Goal: Task Accomplishment & Management: Complete application form

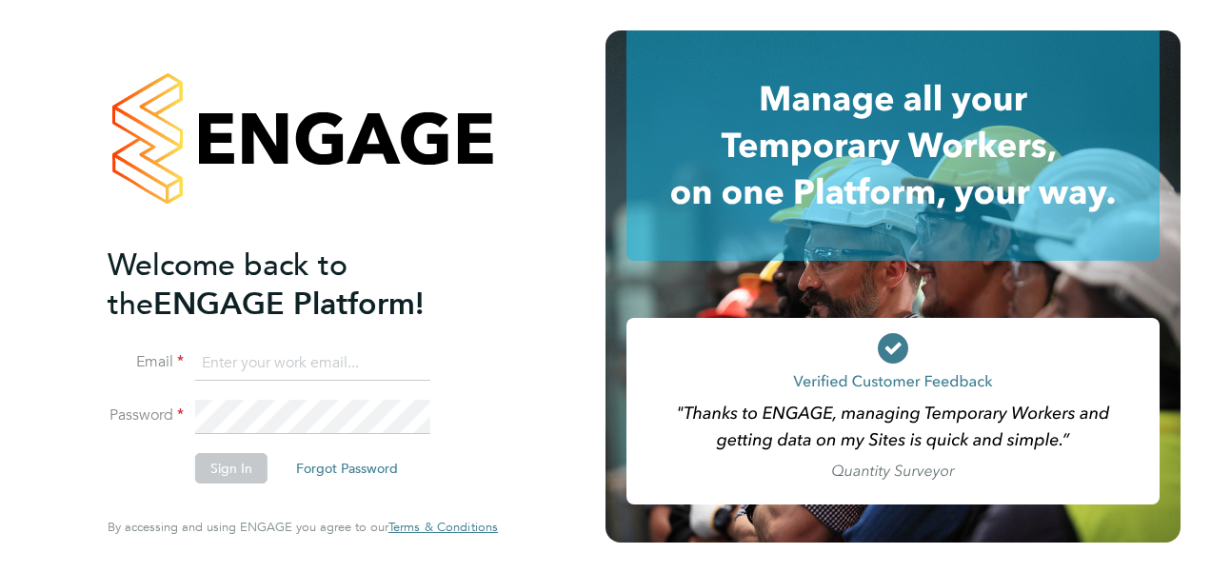
type input "[EMAIL_ADDRESS][DOMAIN_NAME]"
click at [491, 401] on div "Welcome back to the ENGAGE Platform! Email [EMAIL_ADDRESS][DOMAIN_NAME] Passwor…" at bounding box center [303, 282] width 390 height 504
click at [232, 473] on button "Sign In" at bounding box center [231, 468] width 72 height 30
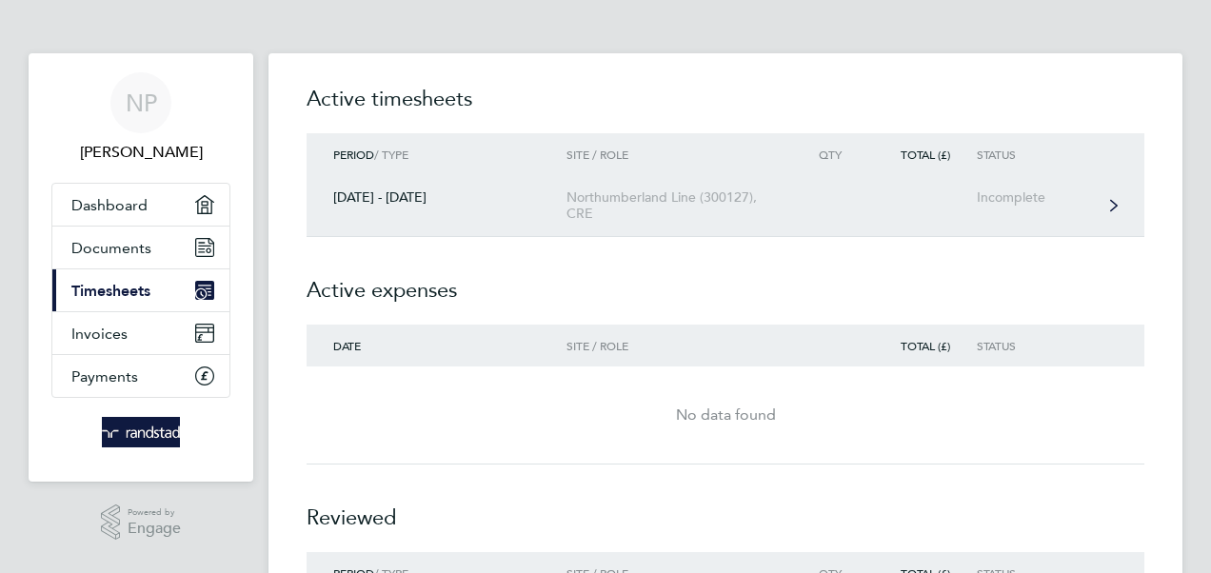
click at [650, 209] on div "Northumberland Line (300127), CRE" at bounding box center [675, 205] width 218 height 32
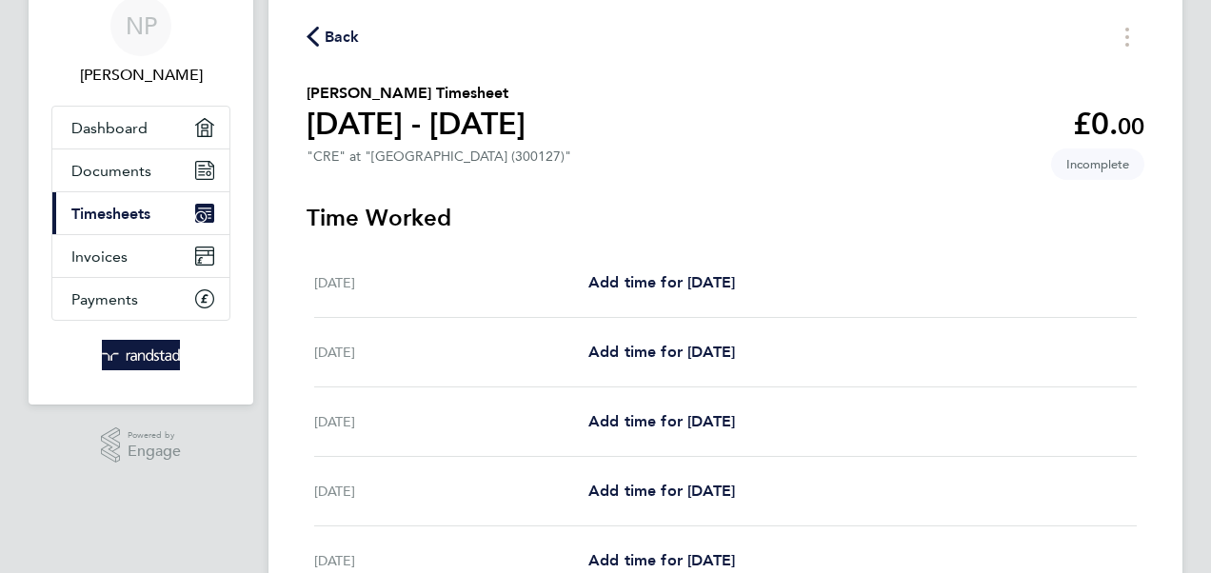
scroll to position [95, 0]
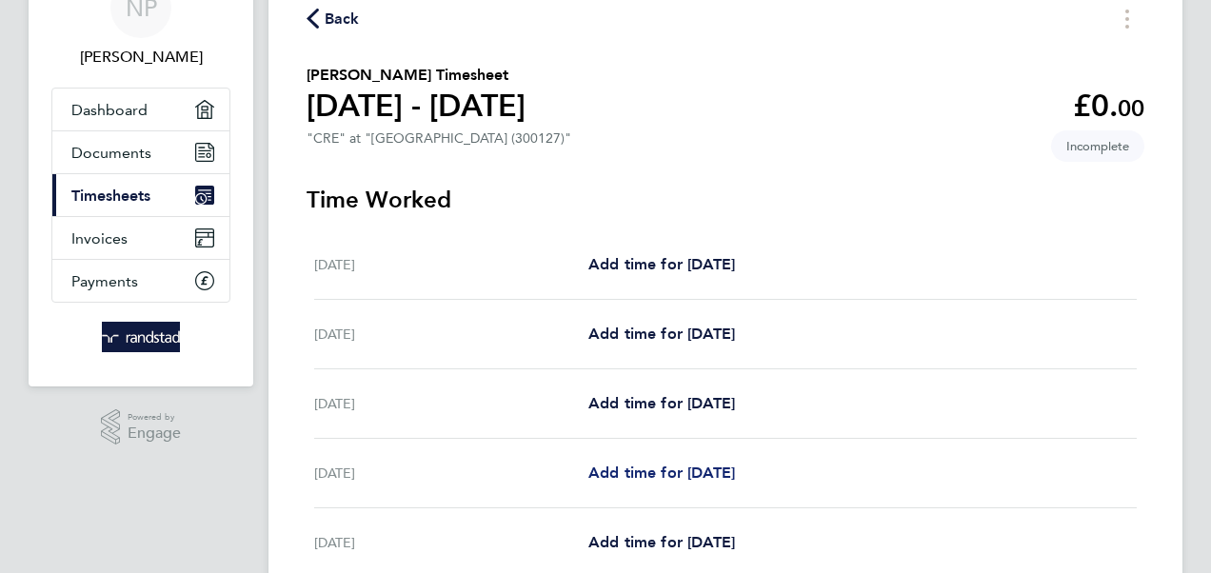
click at [672, 473] on span "Add time for Tue 26 Aug" at bounding box center [661, 472] width 147 height 18
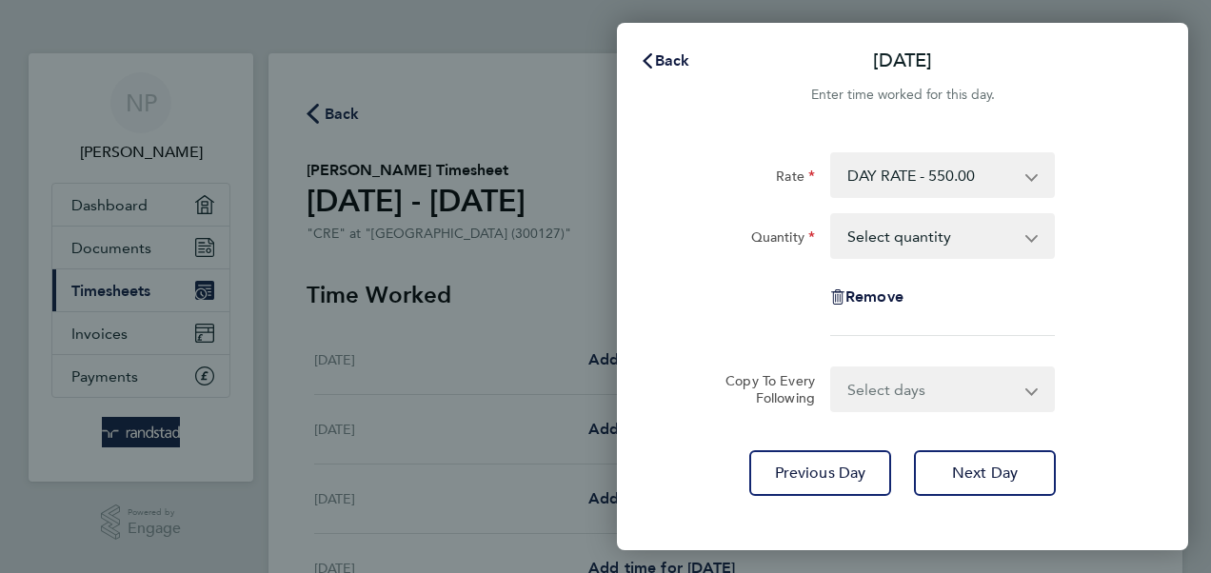
click at [997, 243] on select "Select quantity 0.5 1" at bounding box center [931, 236] width 198 height 42
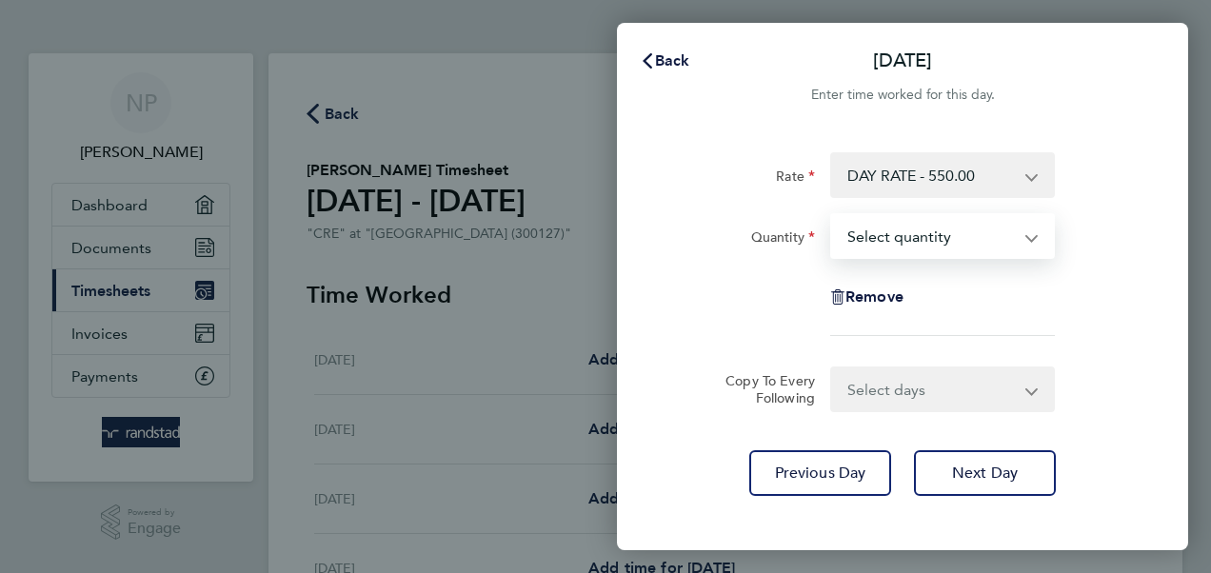
select select "1"
click at [832, 215] on select "Select quantity 0.5 1" at bounding box center [931, 236] width 198 height 42
click at [935, 391] on select "Select days Day Wednesday Thursday Friday" at bounding box center [932, 389] width 200 height 42
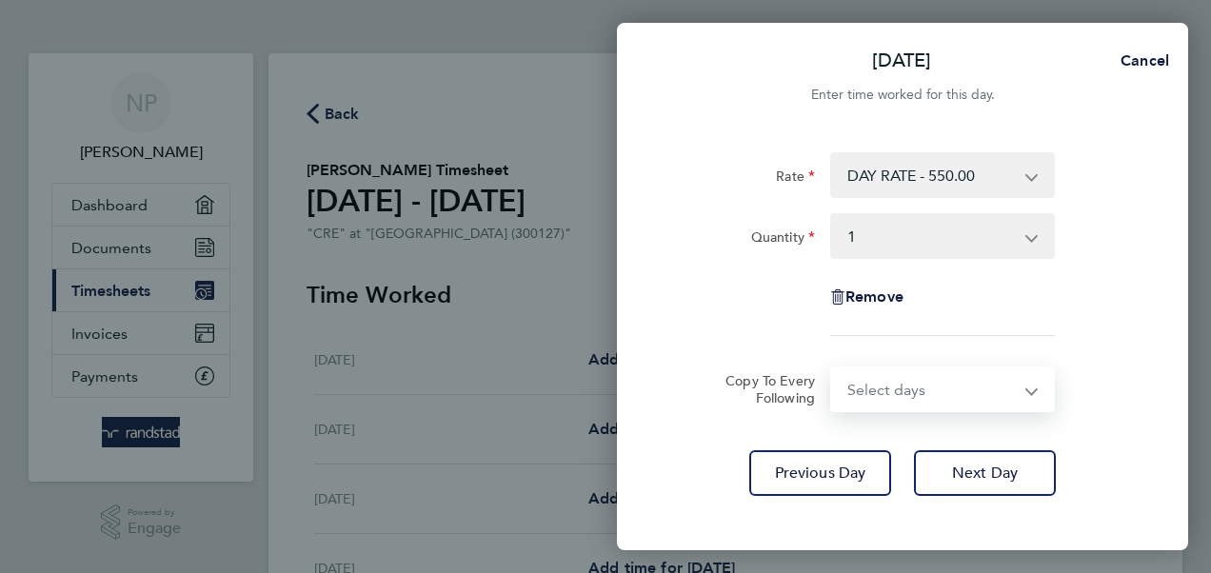
select select "DAY"
click at [832, 368] on select "Select days Day Wednesday Thursday Friday" at bounding box center [932, 389] width 200 height 42
select select "2025-08-29"
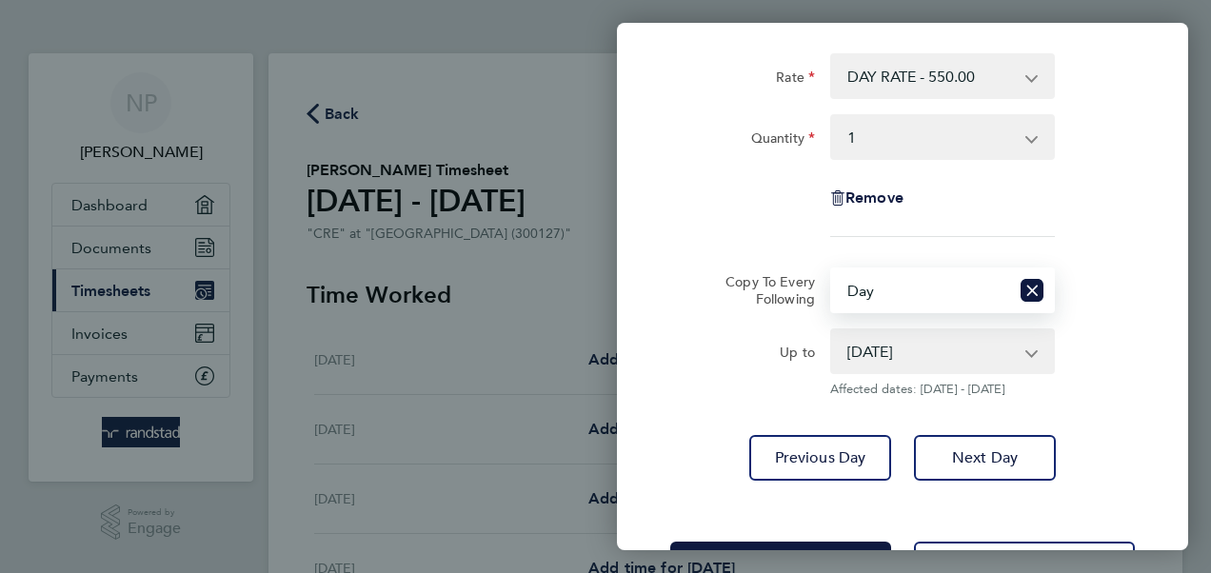
scroll to position [173, 0]
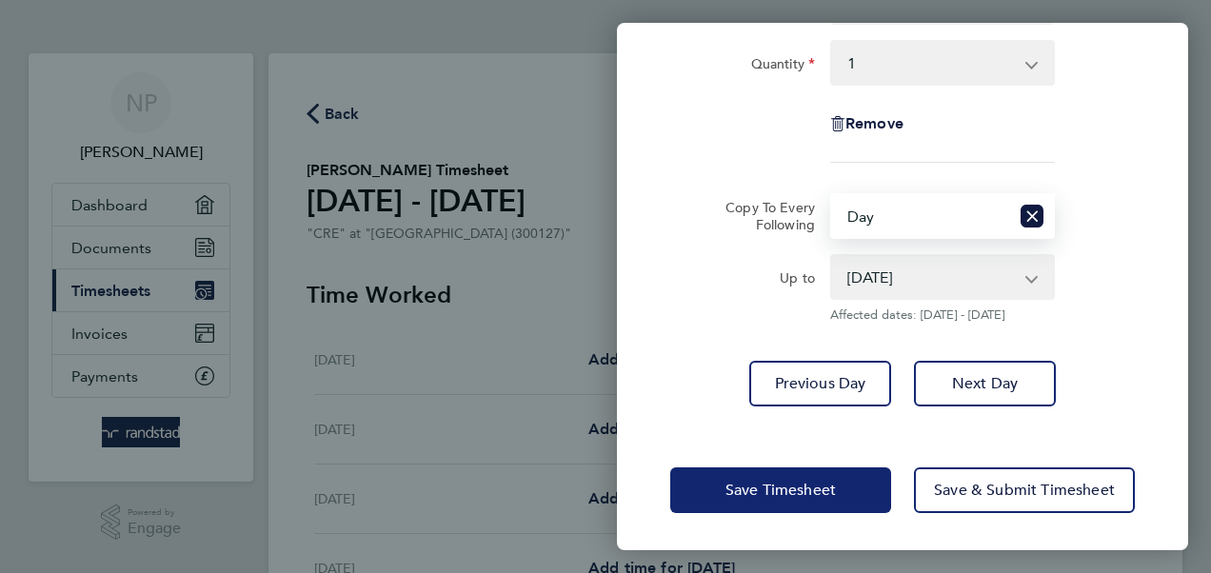
click at [817, 482] on span "Save Timesheet" at bounding box center [780, 490] width 110 height 19
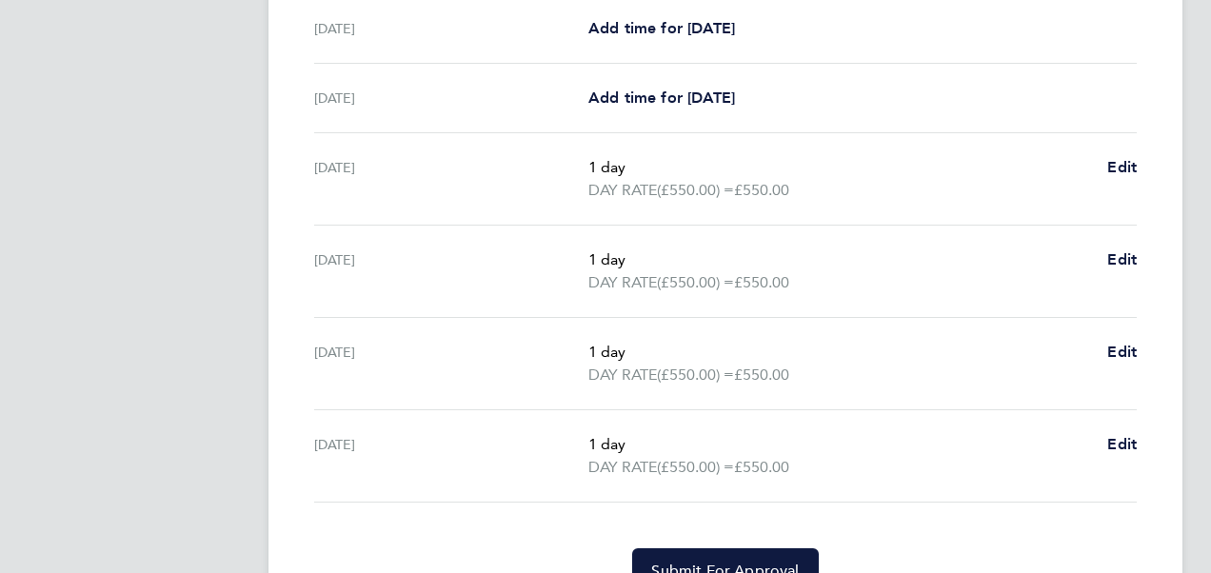
scroll to position [699, 0]
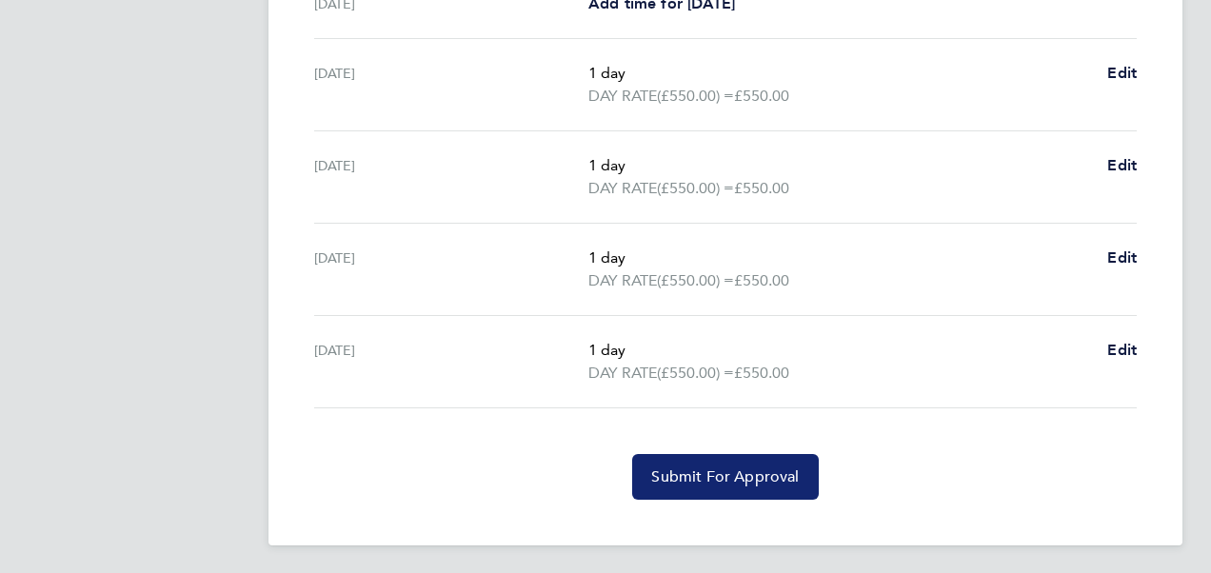
click at [729, 474] on span "Submit For Approval" at bounding box center [725, 476] width 148 height 19
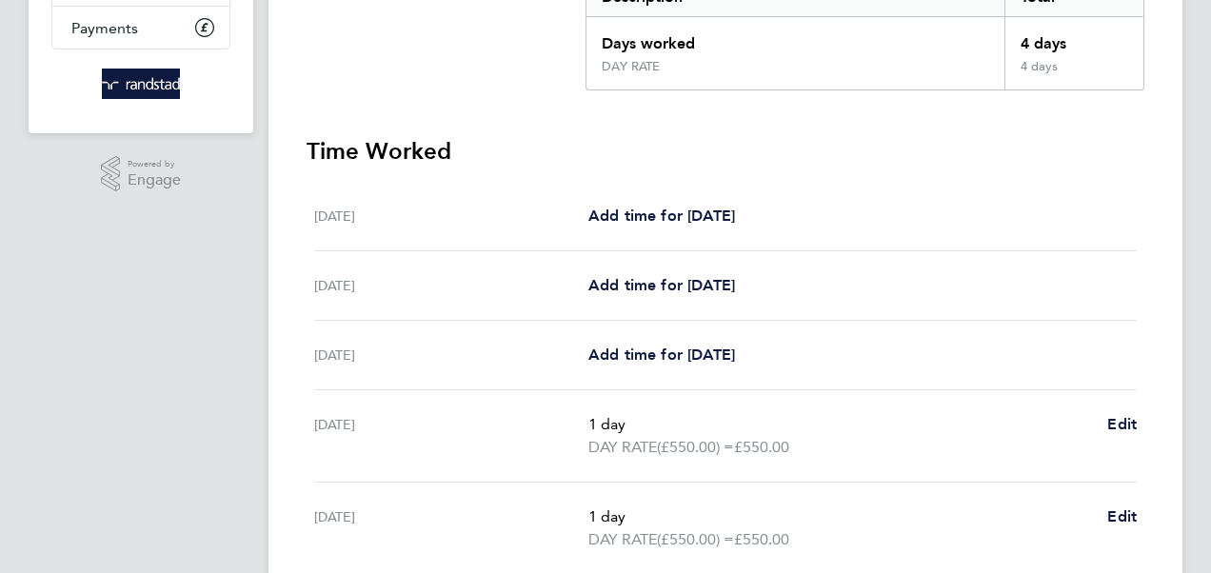
scroll to position [132, 0]
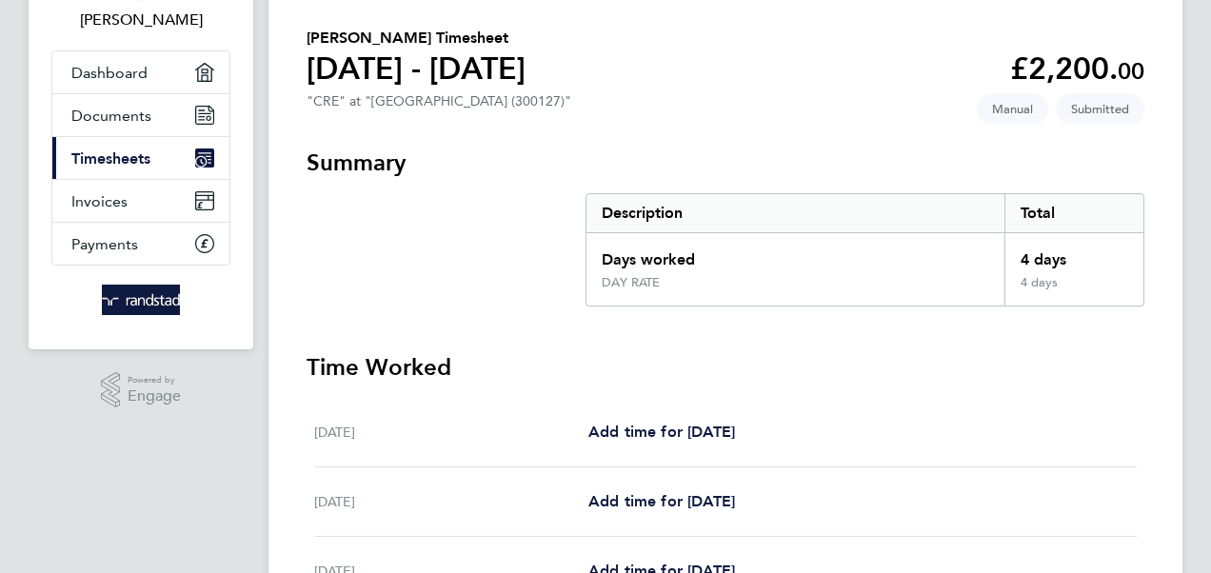
click at [112, 155] on span "Timesheets" at bounding box center [110, 158] width 79 height 18
